Goal: Task Accomplishment & Management: Manage account settings

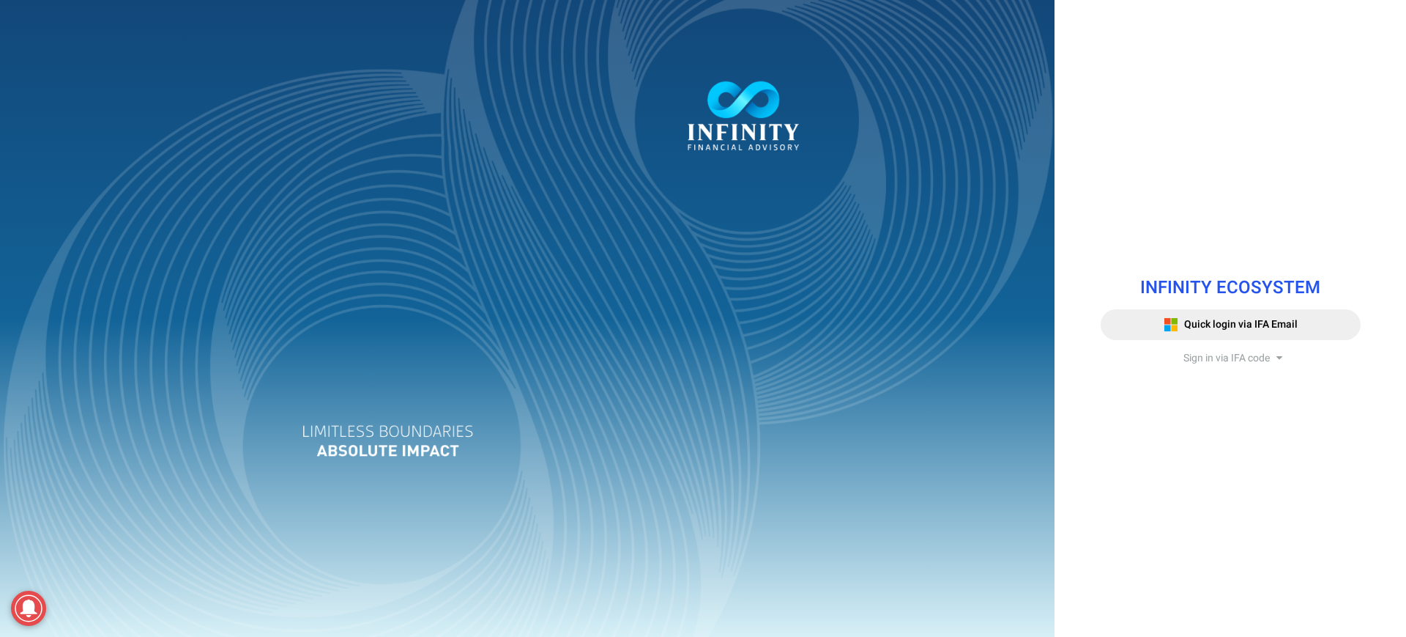
click at [511, 162] on div at bounding box center [527, 318] width 1055 height 637
